Goal: Complete application form

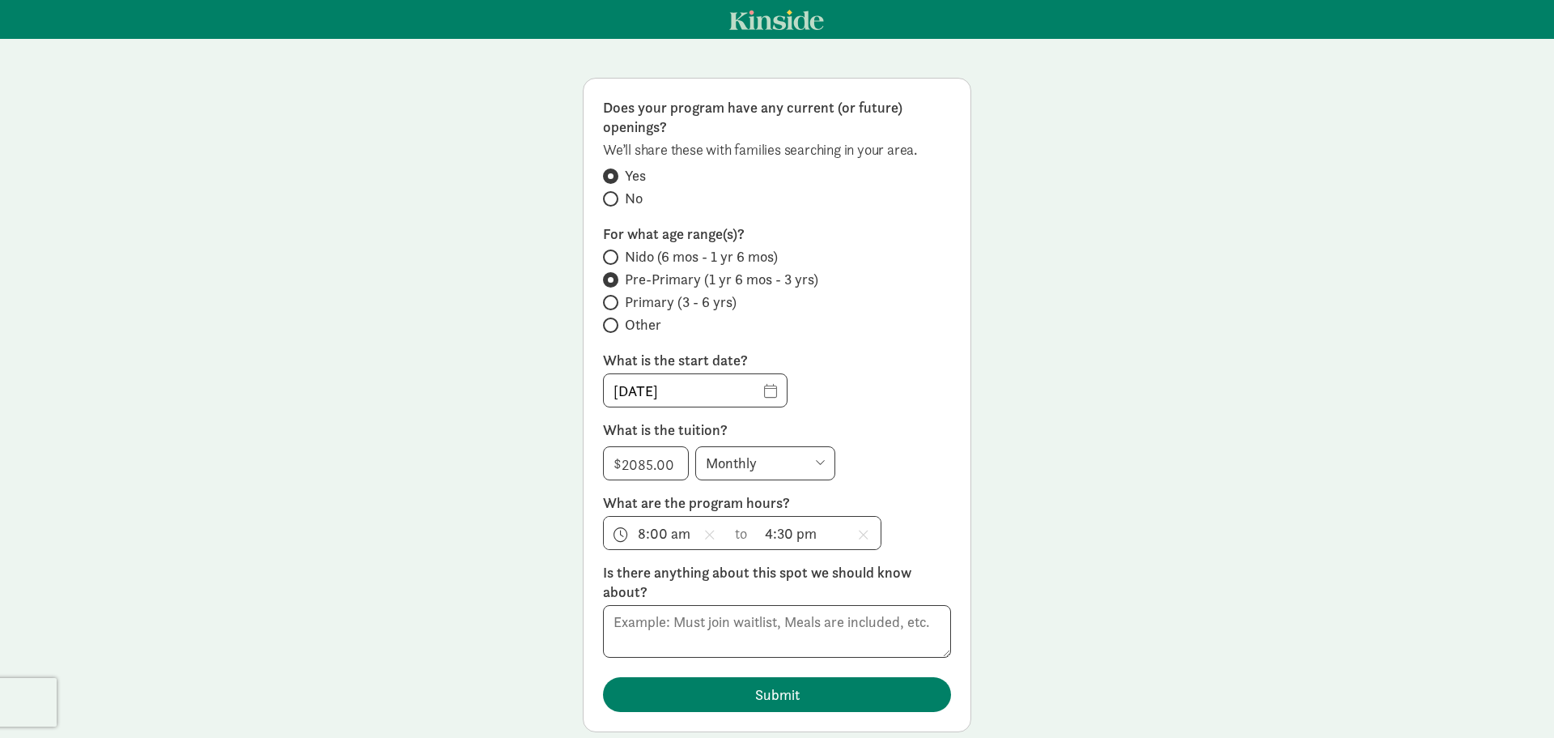
scroll to position [38, 0]
drag, startPoint x: 733, startPoint y: 619, endPoint x: 742, endPoint y: 735, distance: 116.2
click at [735, 619] on textarea at bounding box center [777, 631] width 348 height 53
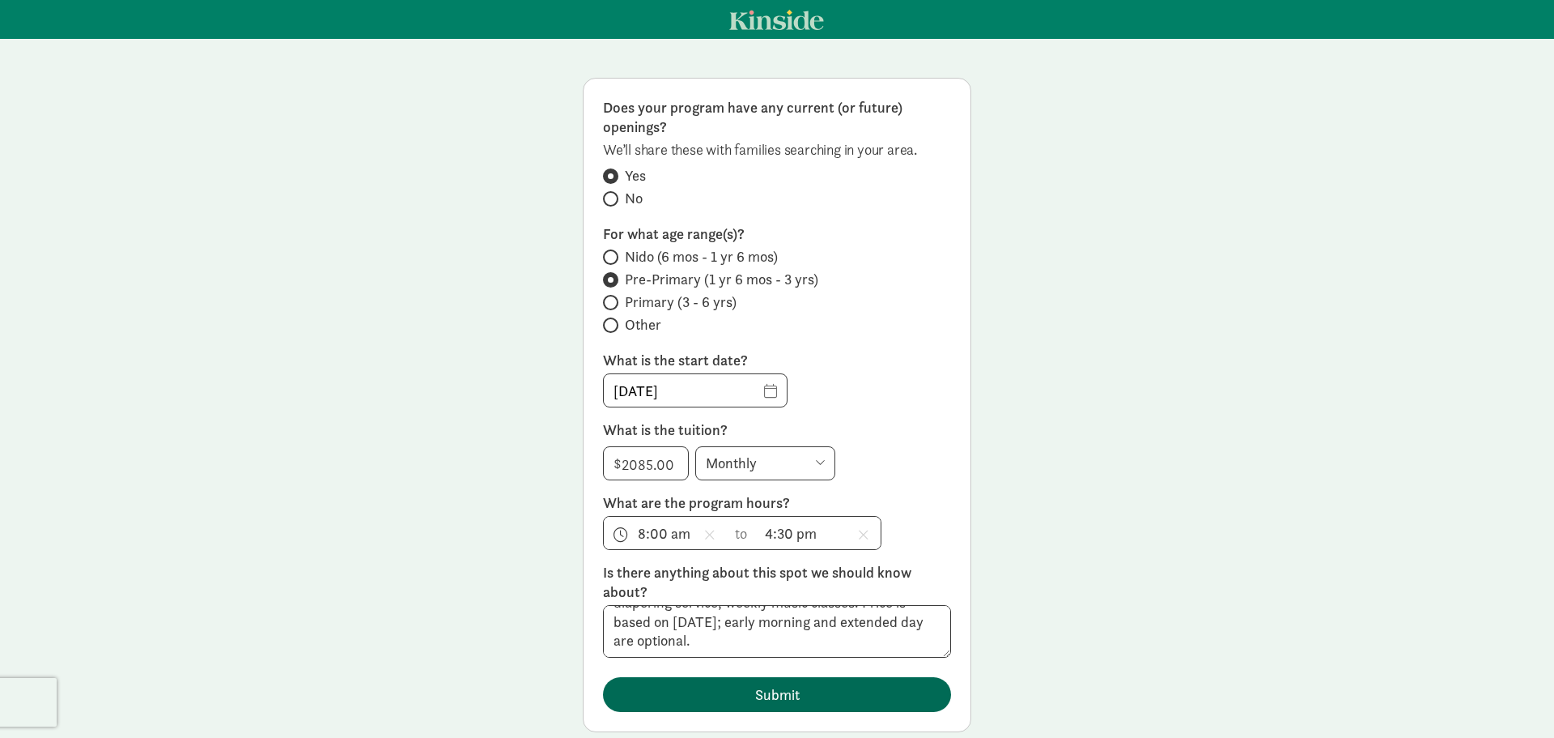
type textarea "Includes meal program (snacks & lunches), cloth diapering service, weekly music…"
click at [789, 688] on span "Submit" at bounding box center [777, 694] width 45 height 22
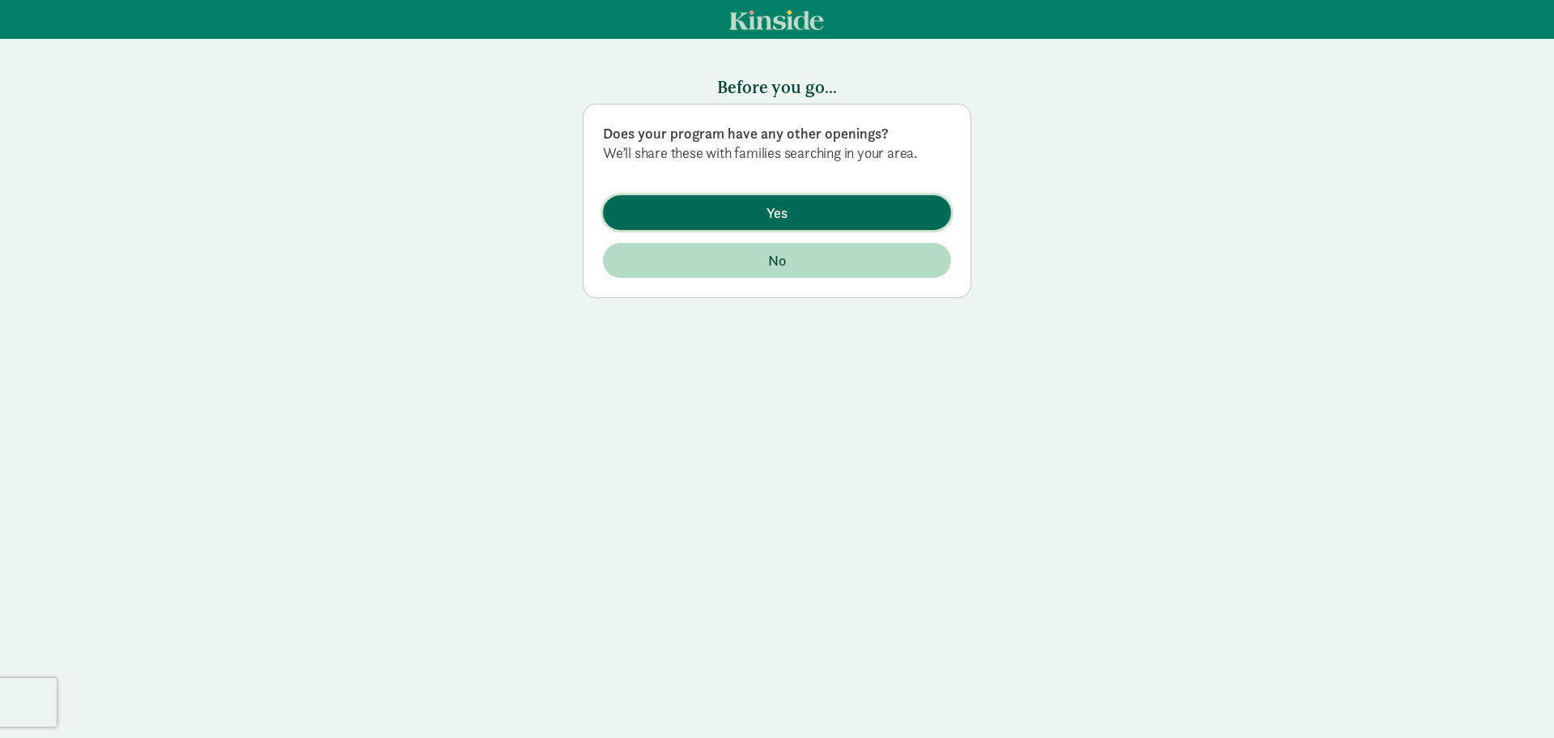
click at [758, 219] on span "Yes" at bounding box center [777, 213] width 322 height 22
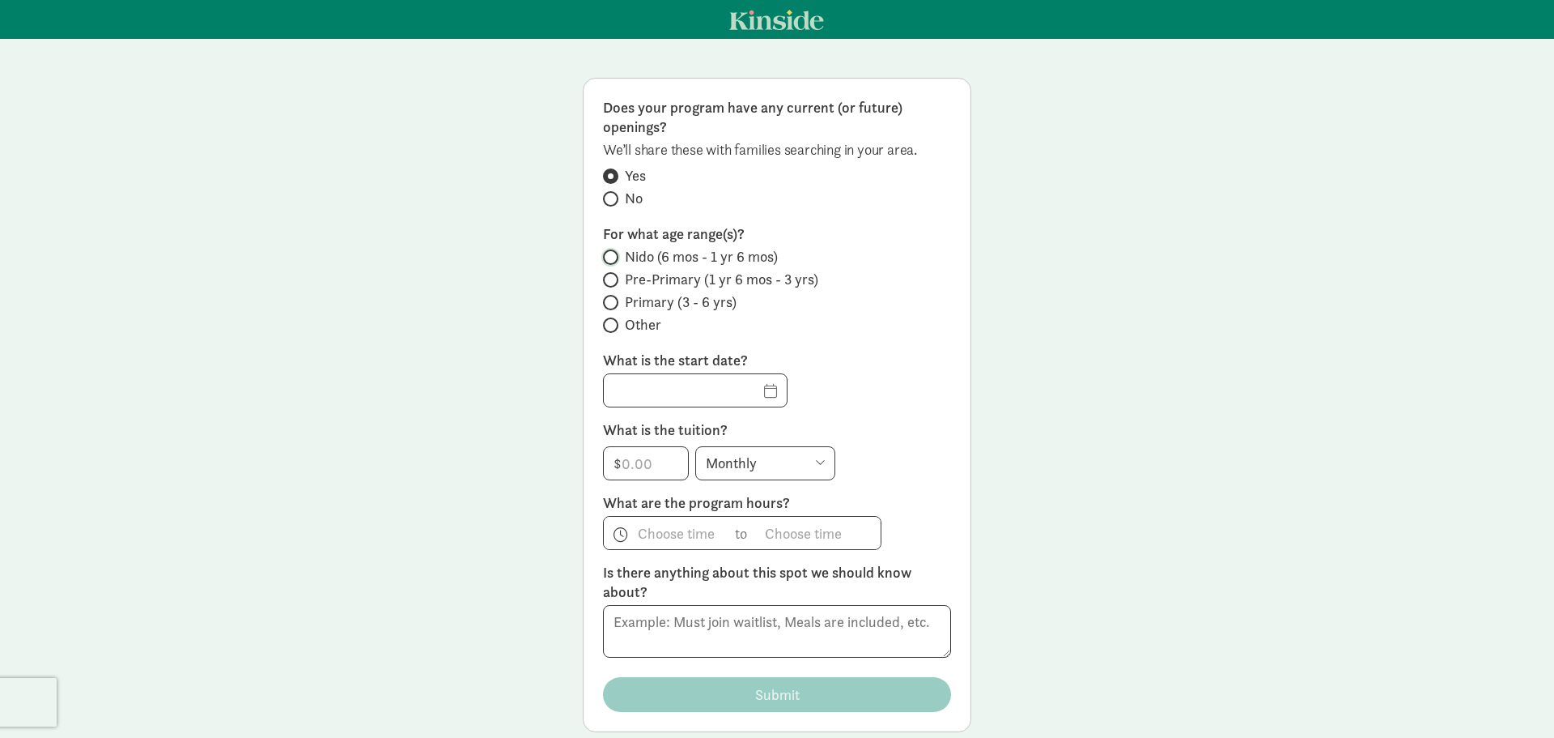
click at [603, 258] on input "Nido (6 mos - 1 yr 6 mos)" at bounding box center [608, 257] width 11 height 11
radio input "true"
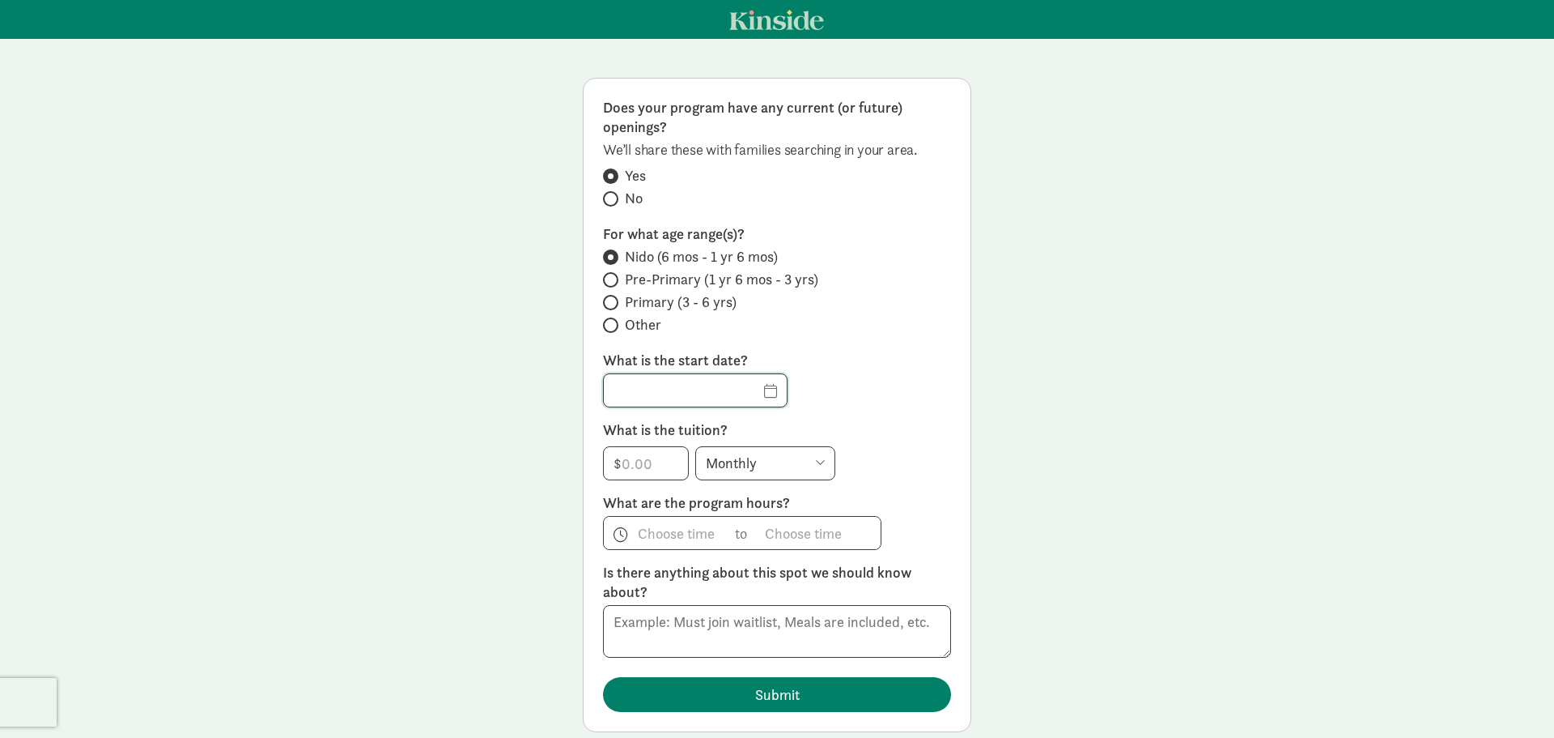
click at [734, 389] on input "text" at bounding box center [695, 390] width 183 height 32
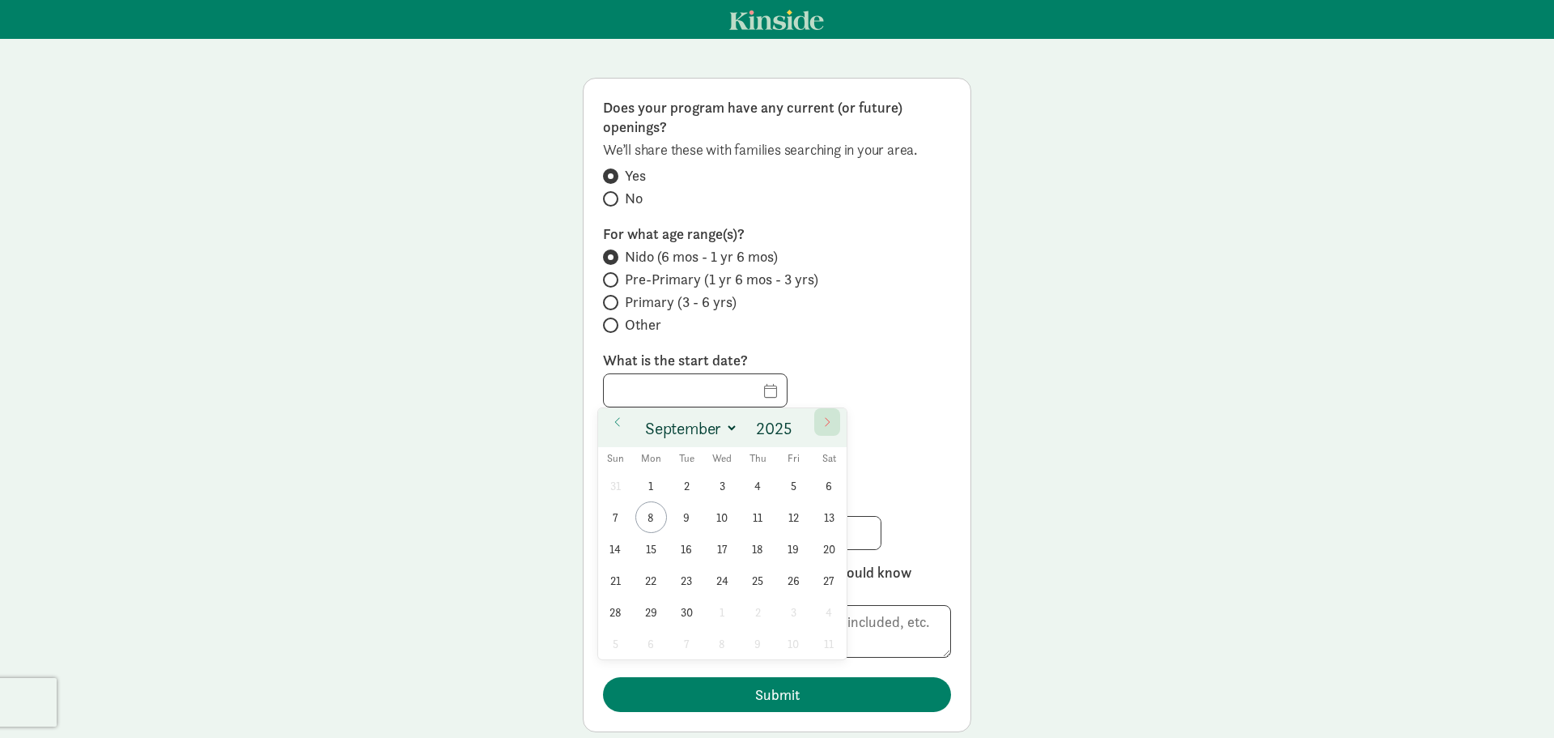
click at [826, 413] on span at bounding box center [827, 422] width 26 height 28
click at [826, 414] on span at bounding box center [827, 422] width 26 height 28
select select "11"
click at [826, 414] on span at bounding box center [827, 422] width 26 height 28
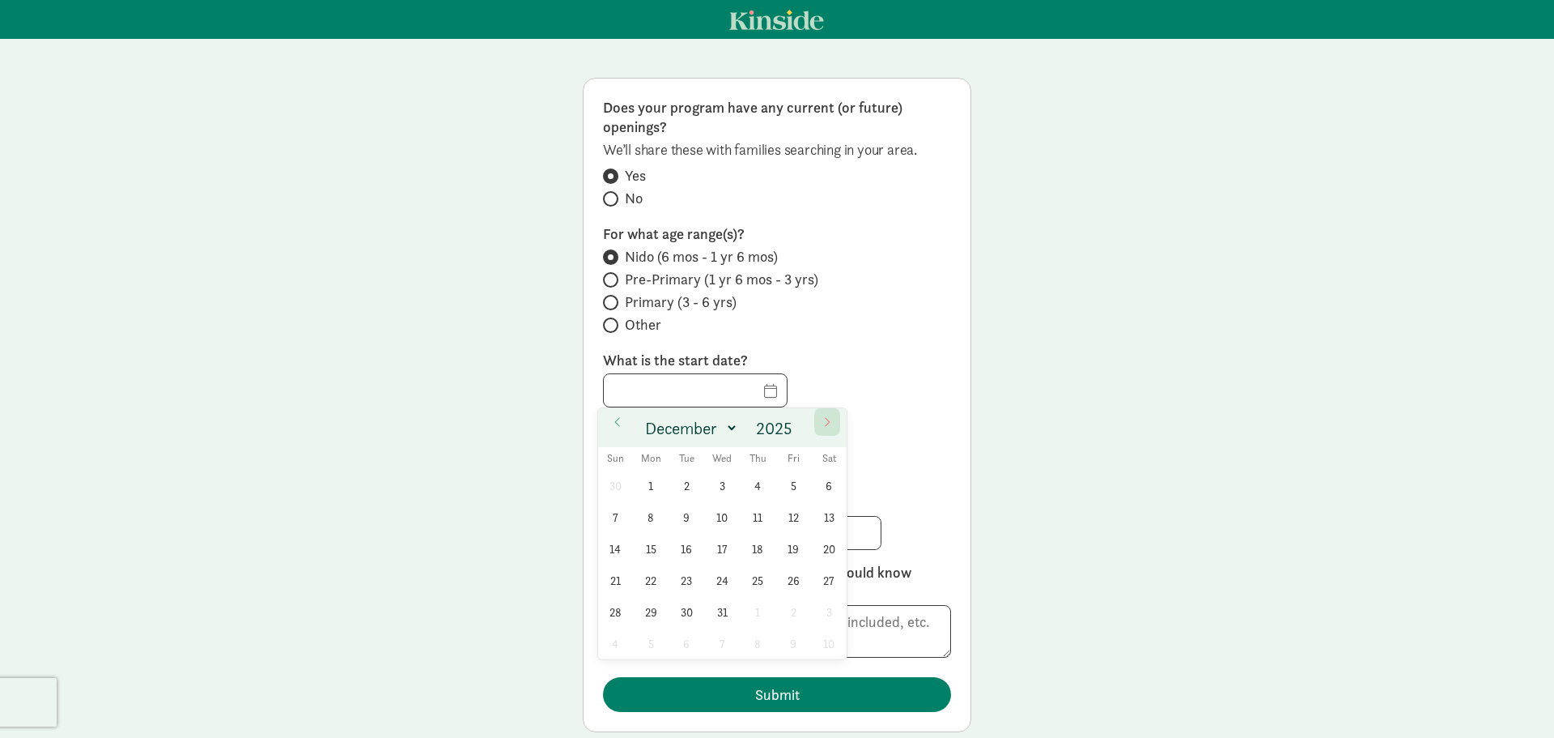
type input "2026"
select select "0"
drag, startPoint x: 644, startPoint y: 522, endPoint x: 823, endPoint y: 406, distance: 212.4
click at [645, 522] on span "5" at bounding box center [652, 517] width 32 height 32
type input "01/05/2026"
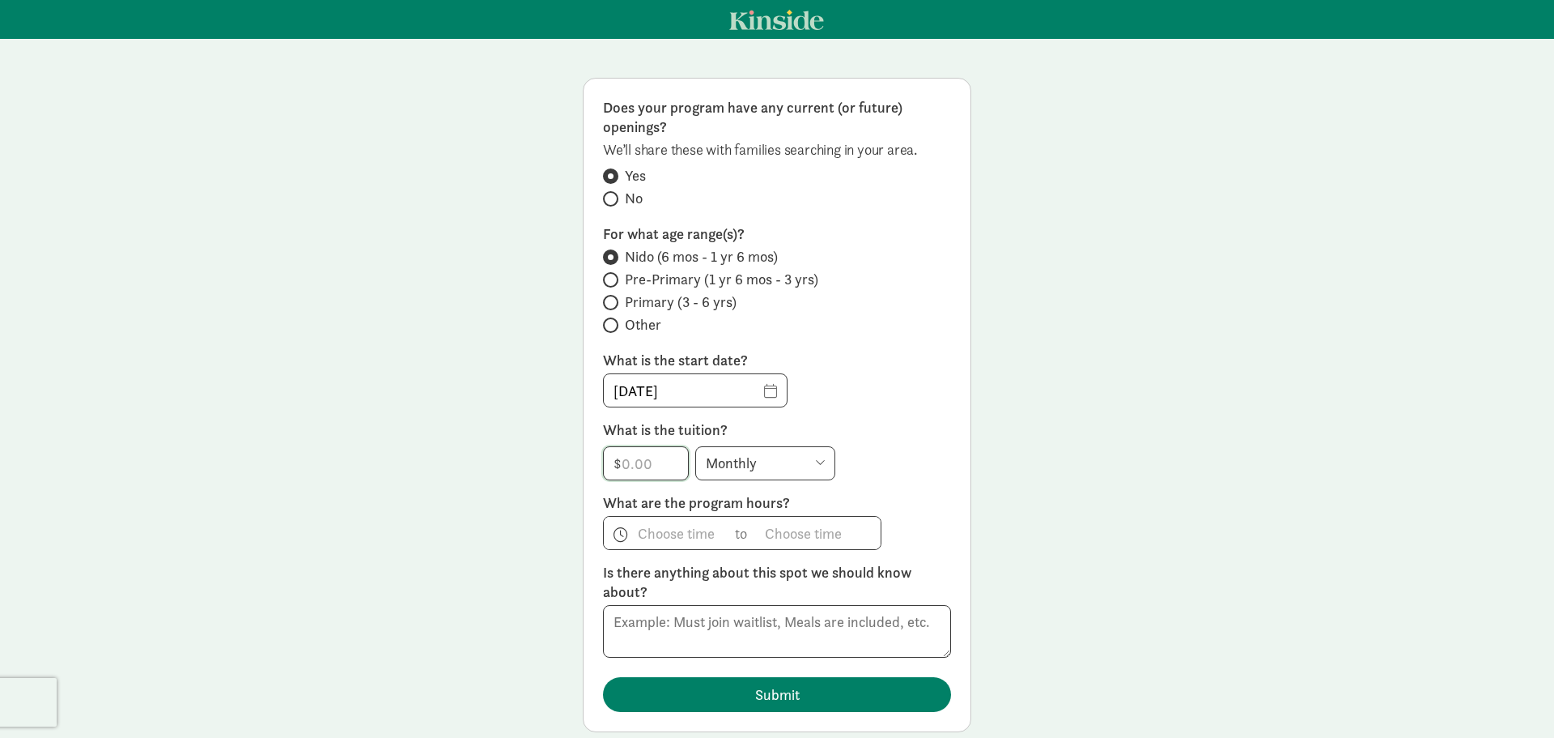
drag, startPoint x: 632, startPoint y: 455, endPoint x: 650, endPoint y: 453, distance: 17.9
click at [636, 453] on input "number" at bounding box center [646, 463] width 84 height 32
type input "2400"
click at [645, 536] on span "h 12 1 2 3 4 5 6 7 8 9 10 11 mm 00 15 30 45 a am pm" at bounding box center [665, 533] width 123 height 32
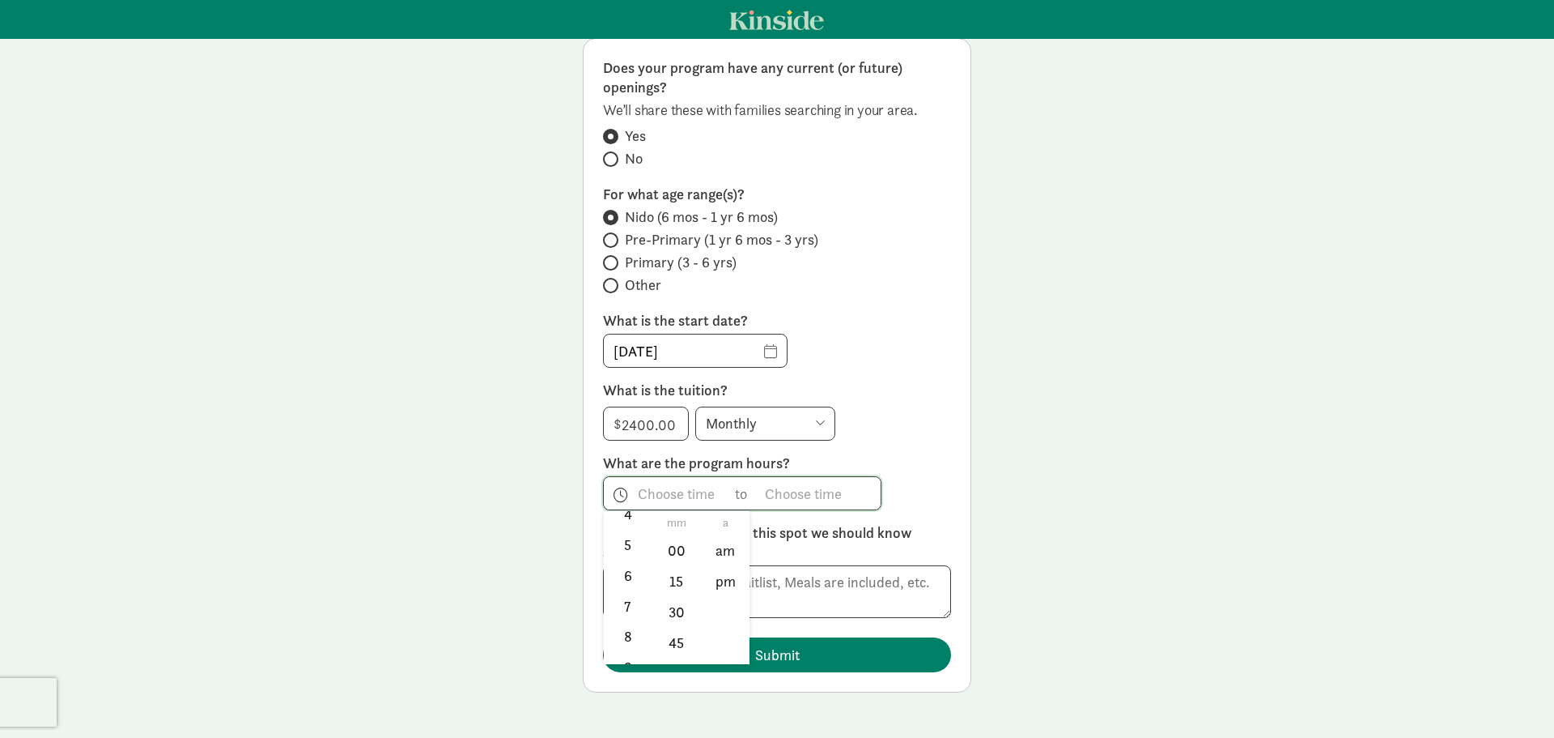
scroll to position [187, 0]
click at [612, 610] on li "8" at bounding box center [628, 608] width 48 height 31
click at [670, 551] on li "00" at bounding box center [677, 550] width 48 height 31
click at [713, 548] on li "am" at bounding box center [726, 550] width 48 height 31
type input "8:00 am"
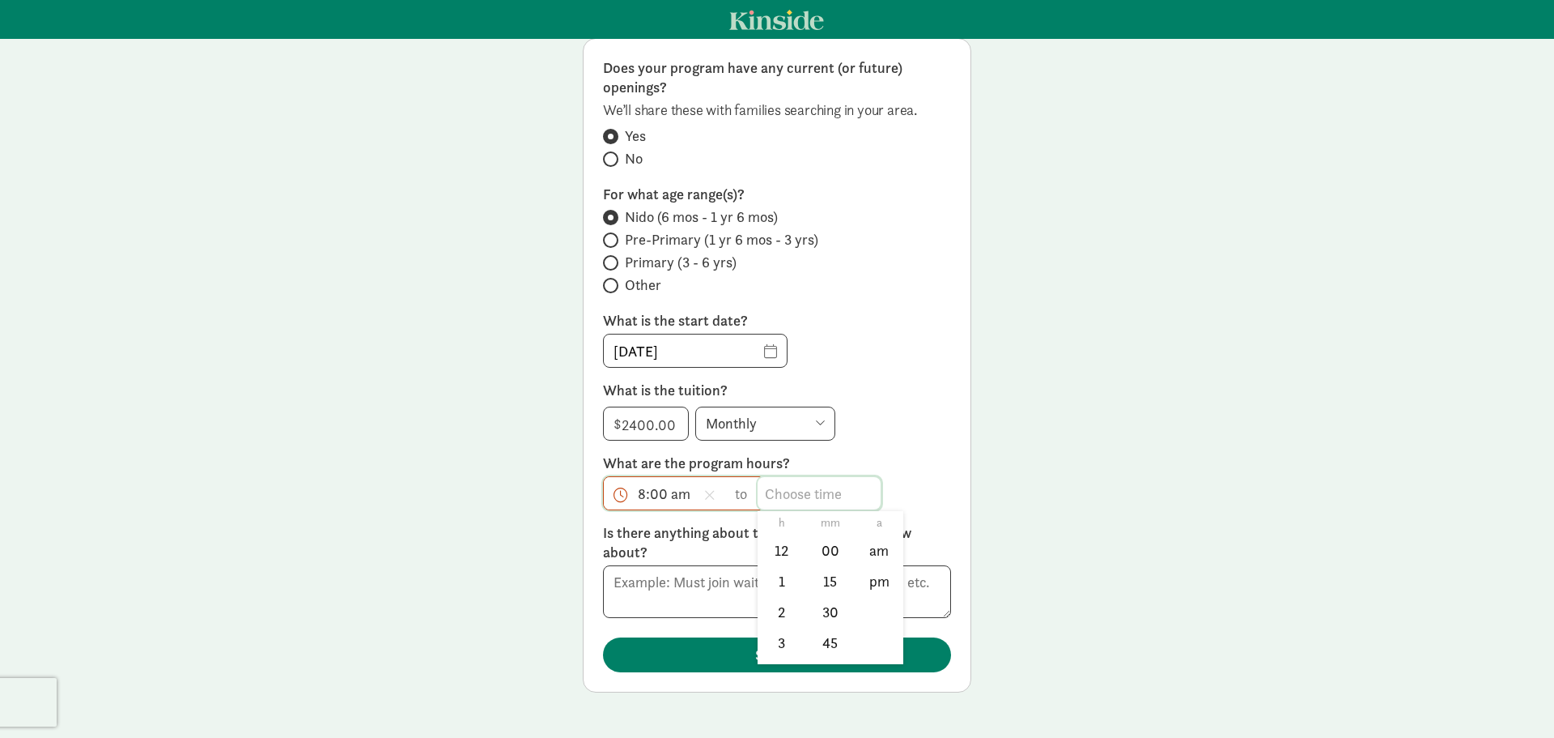
click at [797, 490] on span "h 12 1 2 3 4 5 6 7 8 9 10 11 mm 00 15 30 45 a am pm" at bounding box center [819, 493] width 123 height 32
click at [769, 644] on li "3" at bounding box center [782, 642] width 48 height 31
click at [819, 583] on li "15" at bounding box center [830, 581] width 48 height 31
click at [869, 581] on li "pm" at bounding box center [880, 581] width 48 height 31
type input "3:15 pm"
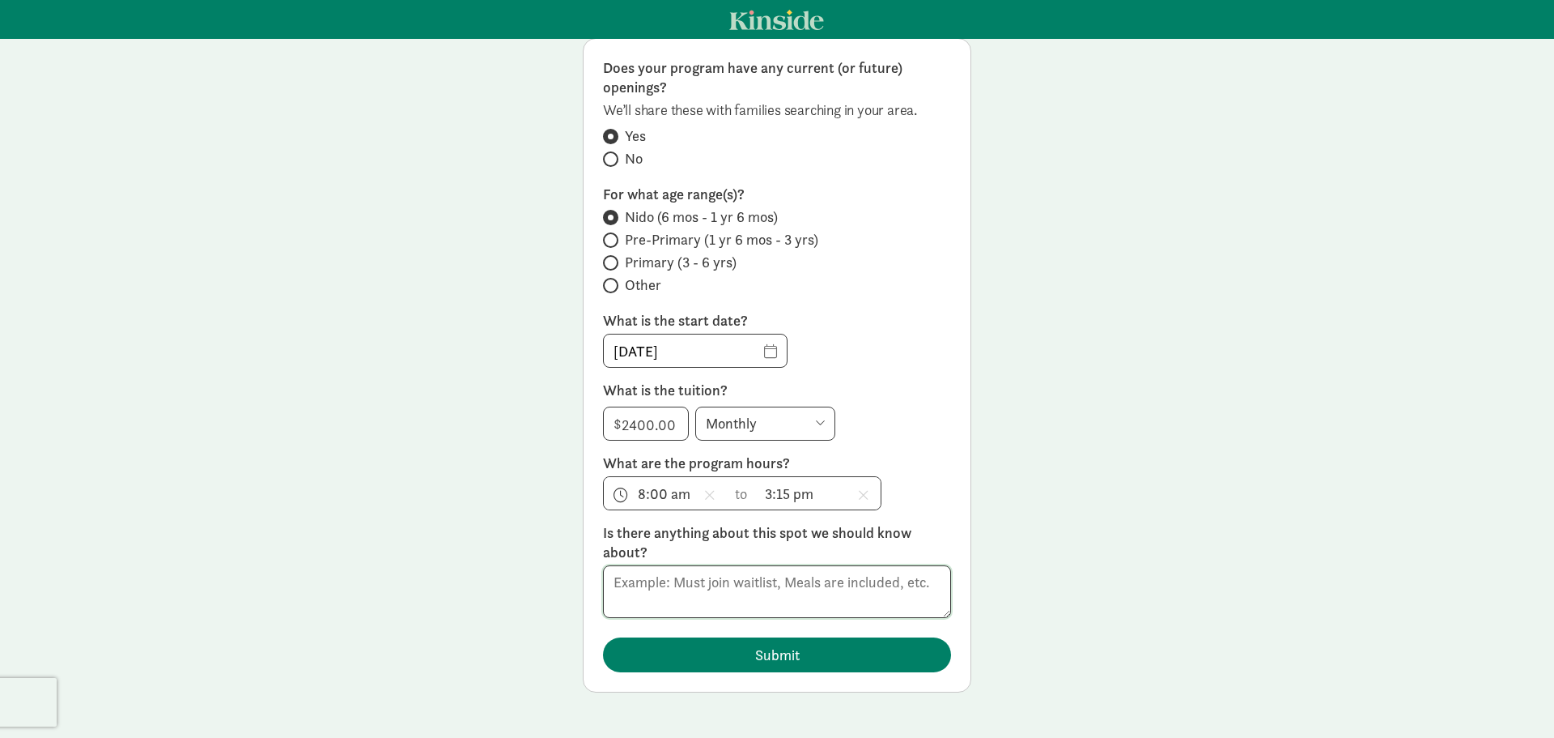
drag, startPoint x: 627, startPoint y: 587, endPoint x: 636, endPoint y: 586, distance: 8.9
click at [630, 587] on textarea at bounding box center [777, 591] width 348 height 53
type textarea "Monday through Thursday only. Includes cloth diapering service, small class siz…"
click at [696, 356] on input "01/05/2026" at bounding box center [695, 350] width 183 height 32
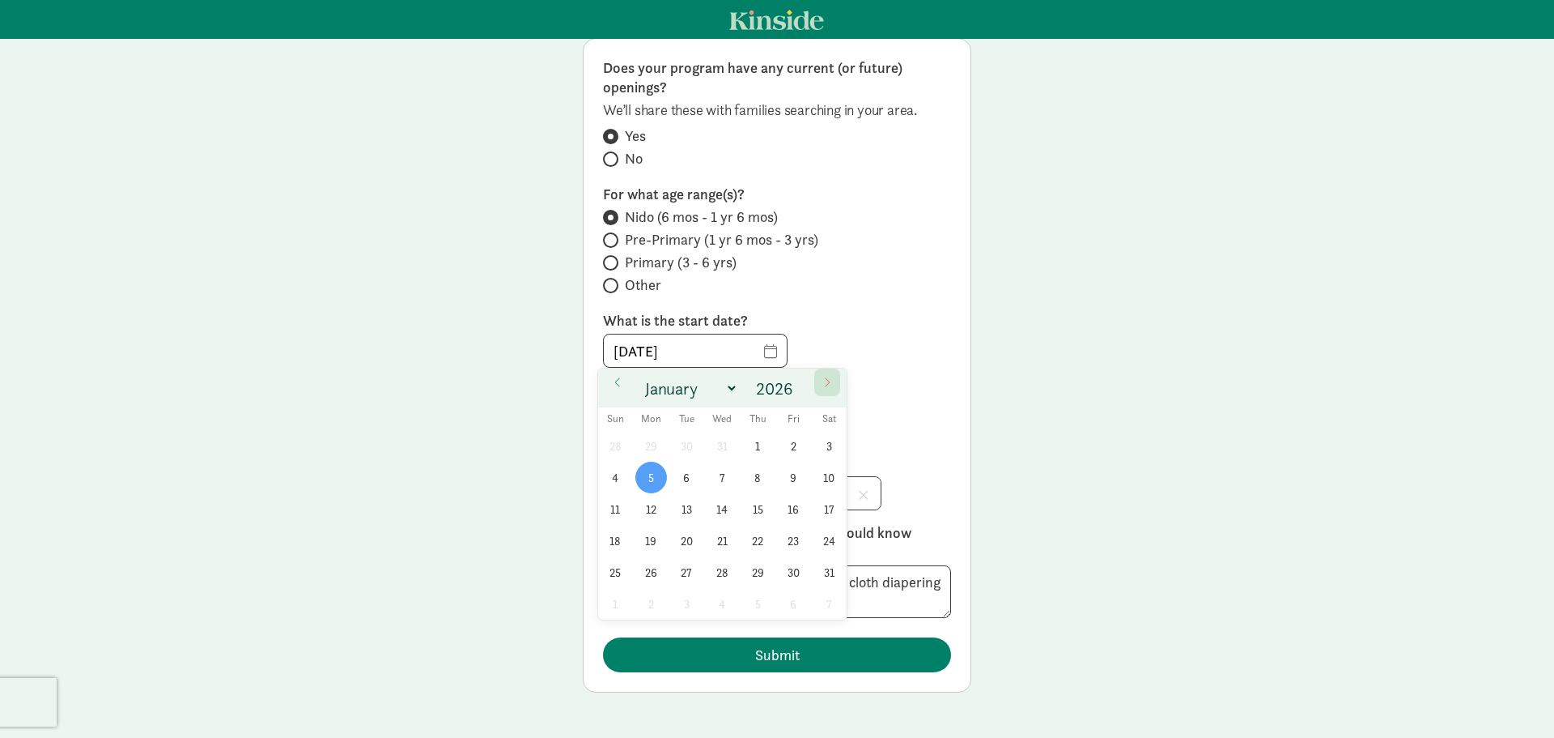
click at [829, 381] on icon at bounding box center [828, 381] width 5 height 9
select select "3"
click at [721, 439] on span "1" at bounding box center [723, 446] width 32 height 32
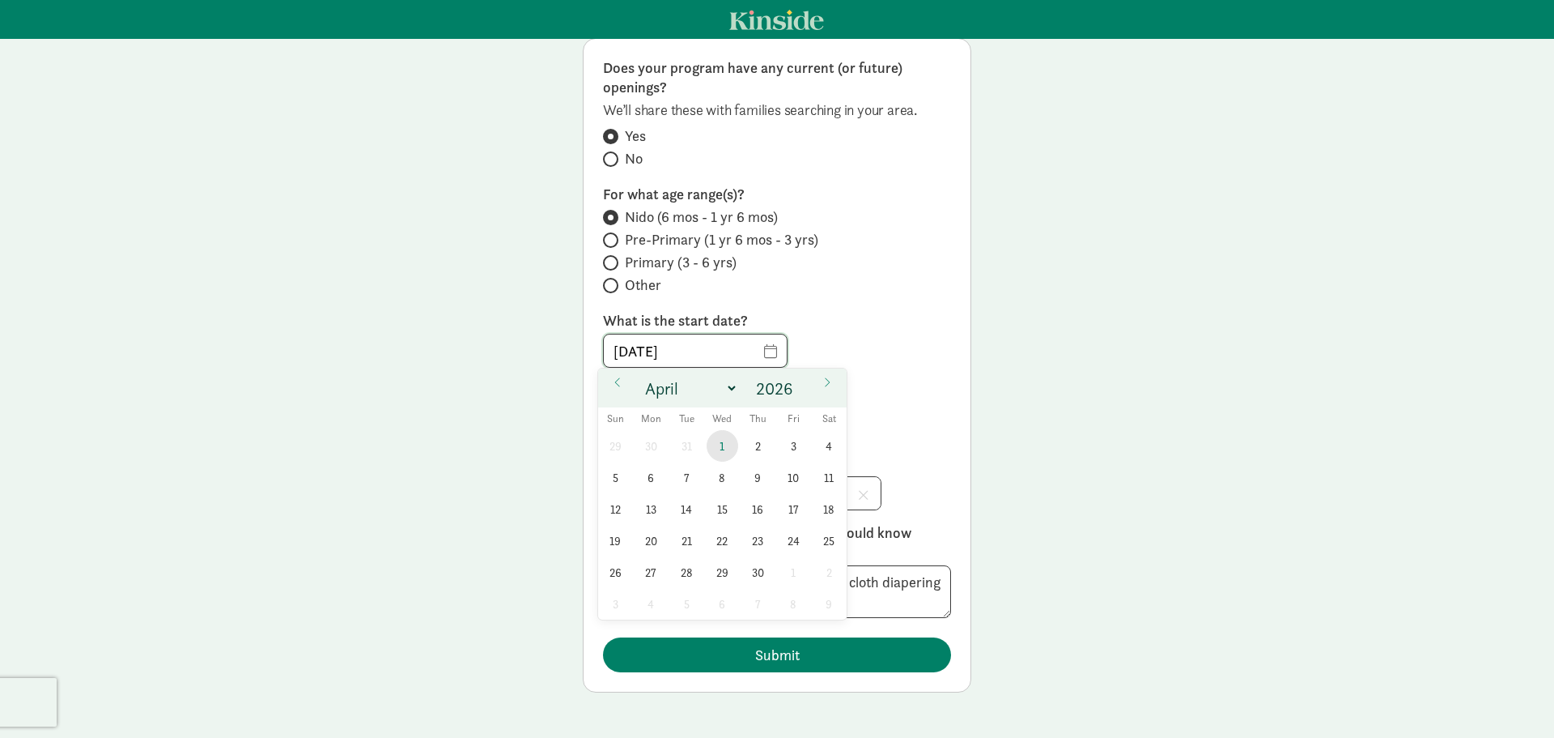
type input "04/01/2026"
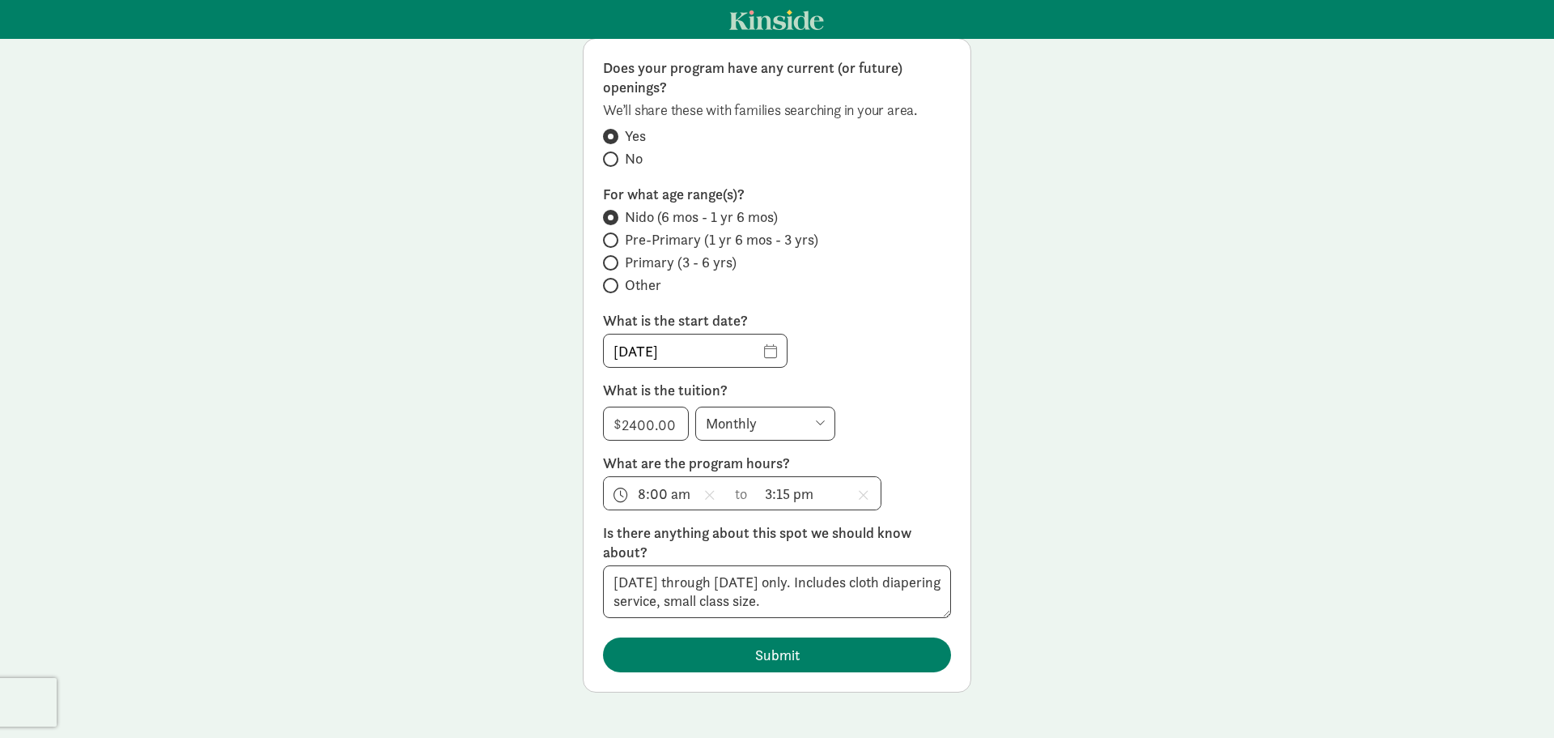
drag, startPoint x: 855, startPoint y: 355, endPoint x: 883, endPoint y: 353, distance: 28.4
click at [856, 355] on div "04/01/2026" at bounding box center [777, 351] width 348 height 34
click at [772, 655] on span "Submit" at bounding box center [777, 655] width 45 height 22
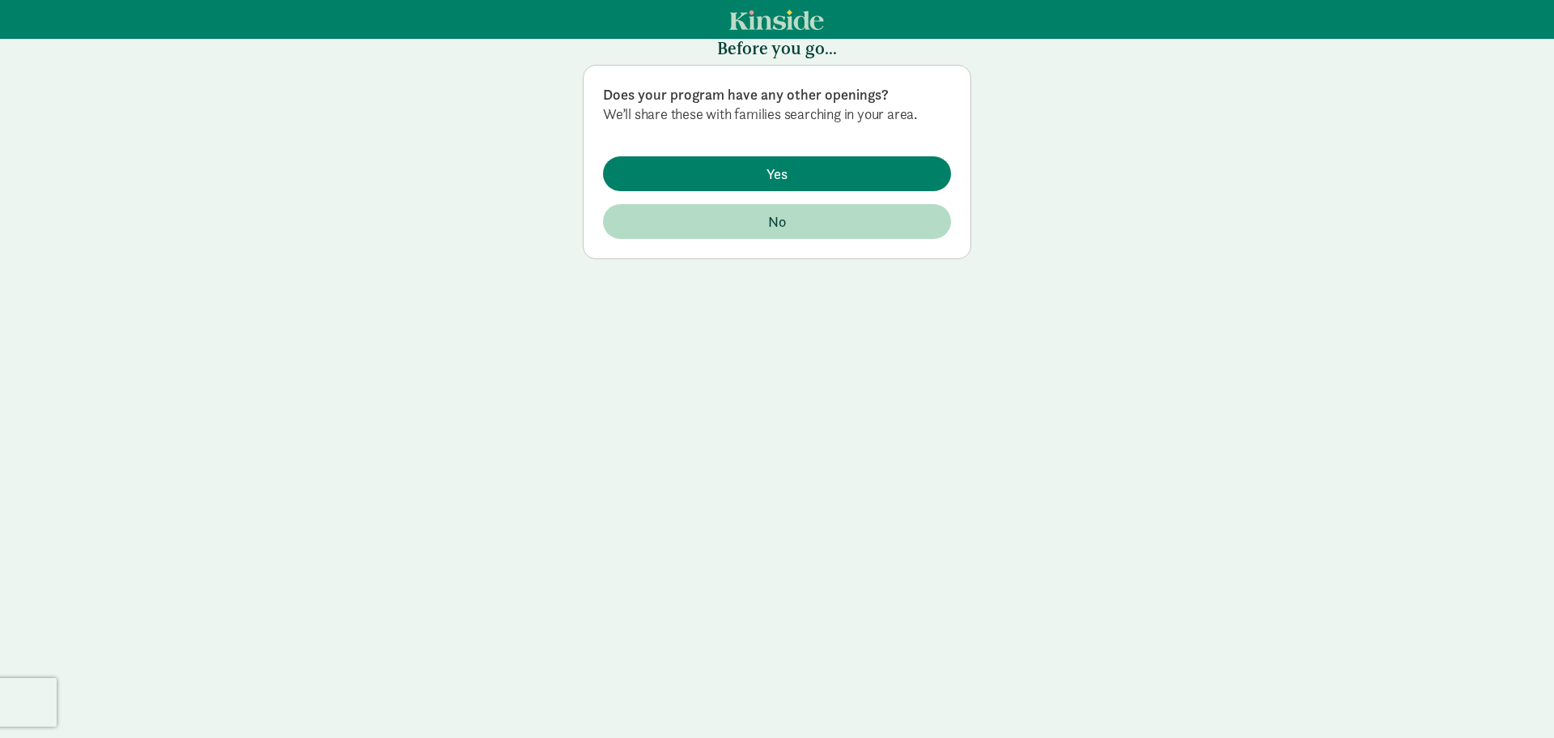
scroll to position [39, 0]
click at [768, 216] on span "No" at bounding box center [777, 222] width 18 height 22
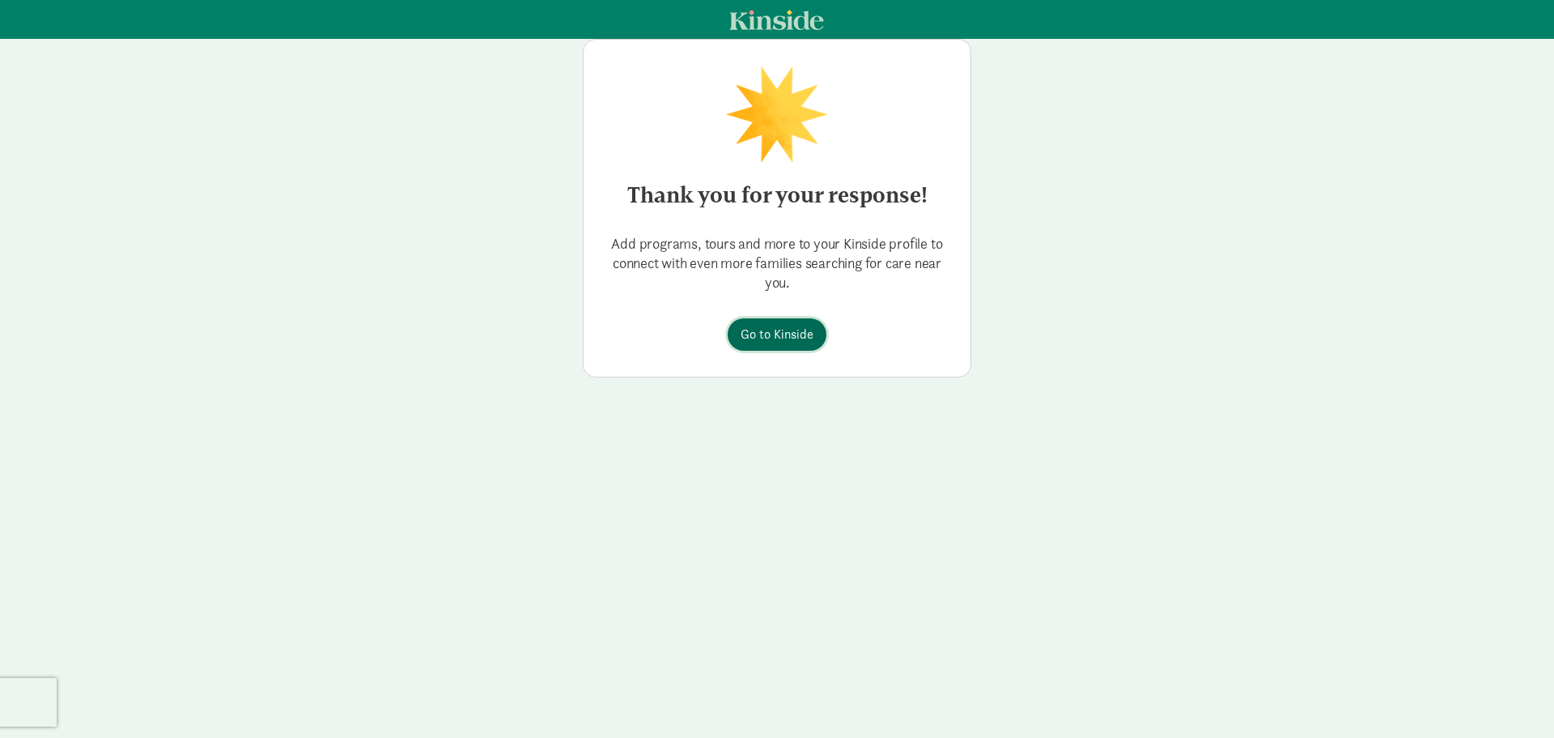
drag, startPoint x: 754, startPoint y: 328, endPoint x: 810, endPoint y: 386, distance: 81.3
click at [754, 328] on span "Go to Kinside" at bounding box center [777, 334] width 73 height 19
